Goal: Ask a question

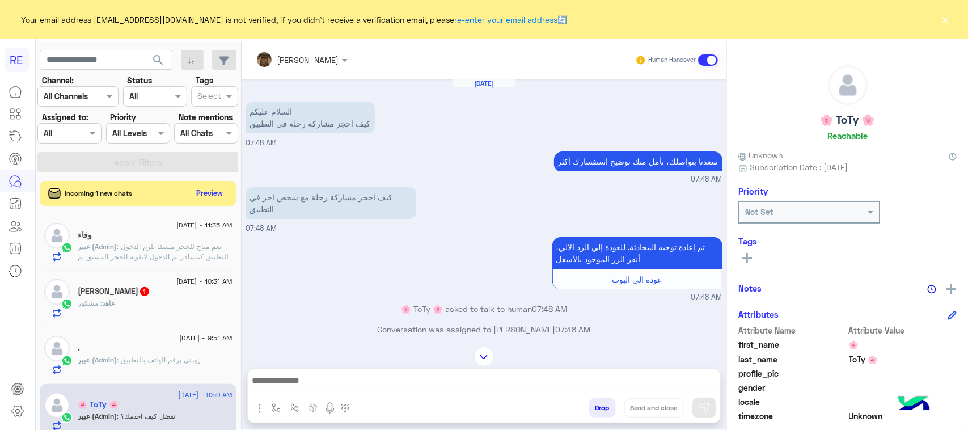
scroll to position [71, 0]
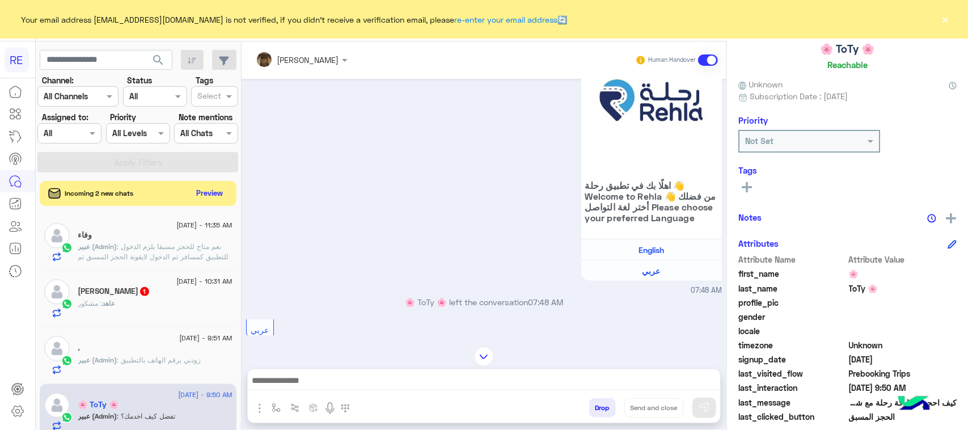
click at [252, 196] on div "اهلًا بك في تطبيق رحلة 👋 Welcome to [GEOGRAPHIC_DATA] 👋 من فضلك أختر لغة التواص…" at bounding box center [484, 162] width 476 height 268
click at [200, 197] on button "Preview" at bounding box center [210, 192] width 35 height 15
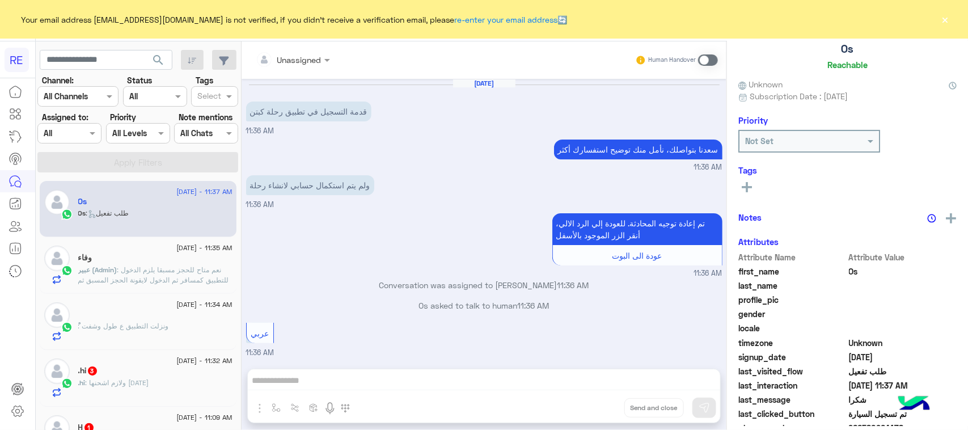
scroll to position [1367, 0]
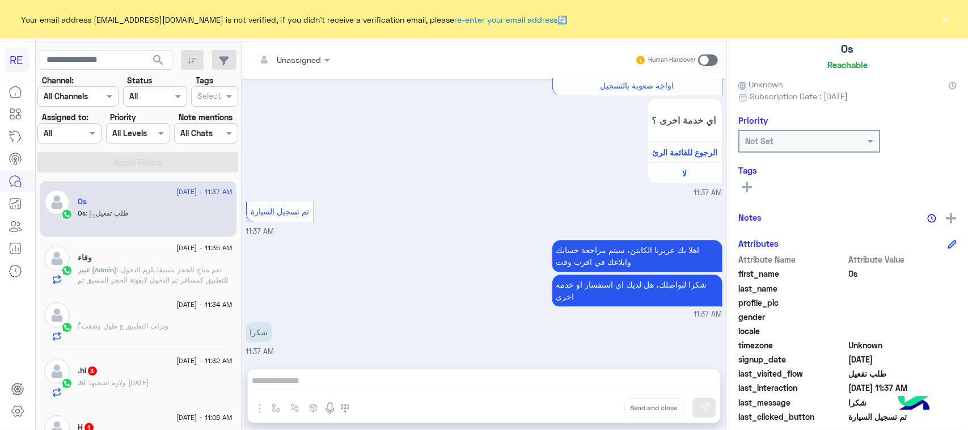
click at [171, 278] on span ": نعم متاح للحجز مسبقا يلزم الدخول للتطبيق كمسافر ثم الدخول لايقونة الحجز المسب…" at bounding box center [153, 289] width 151 height 49
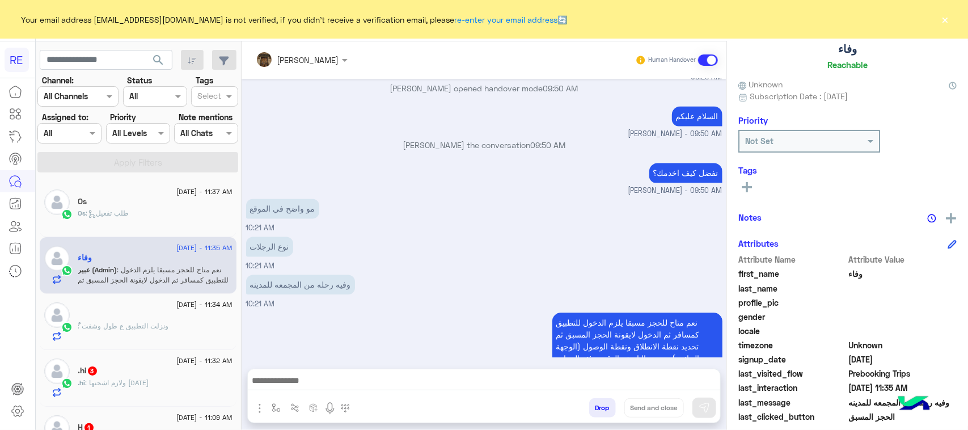
scroll to position [1043, 0]
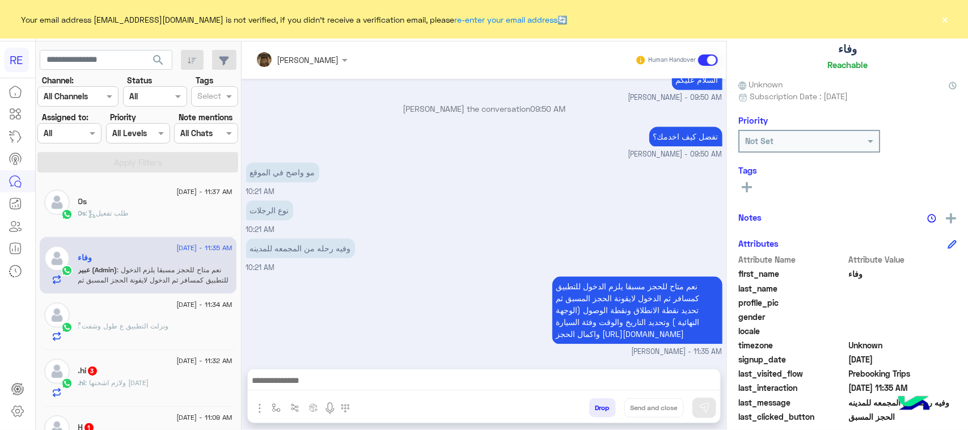
click at [135, 219] on div "Os : طلب تفعيل" at bounding box center [155, 218] width 154 height 20
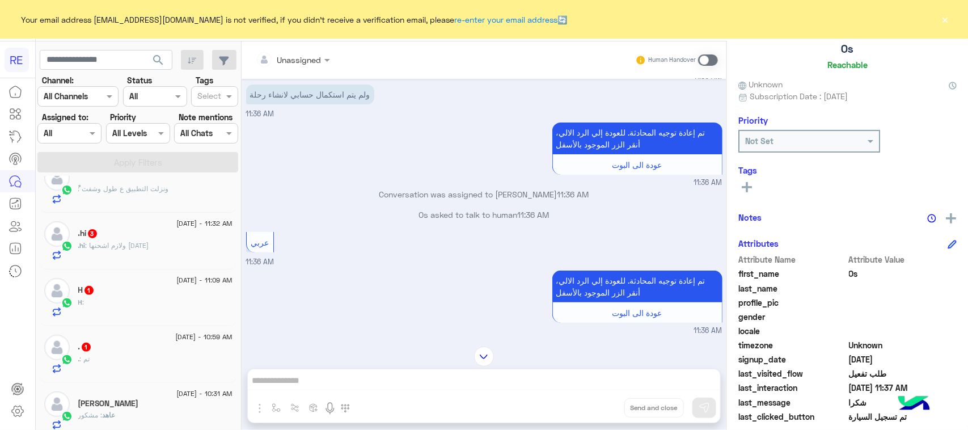
scroll to position [142, 0]
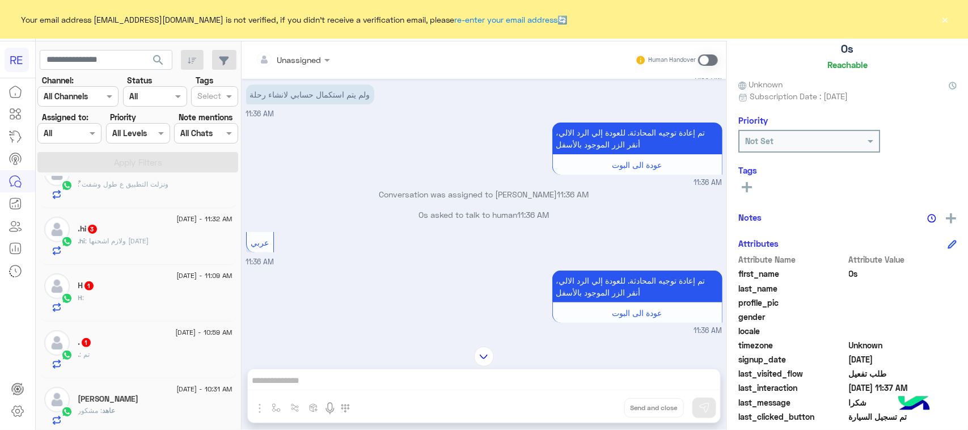
click at [143, 253] on div ".hi : ولازم اشحنها [DATE]" at bounding box center [155, 246] width 154 height 20
